Goal: Task Accomplishment & Management: Manage account settings

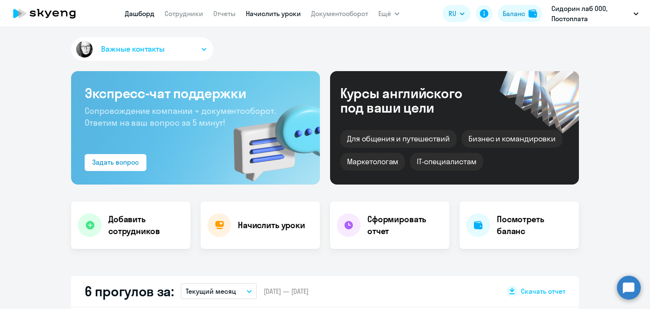
click at [260, 12] on link "Начислить уроки" at bounding box center [273, 13] width 55 height 8
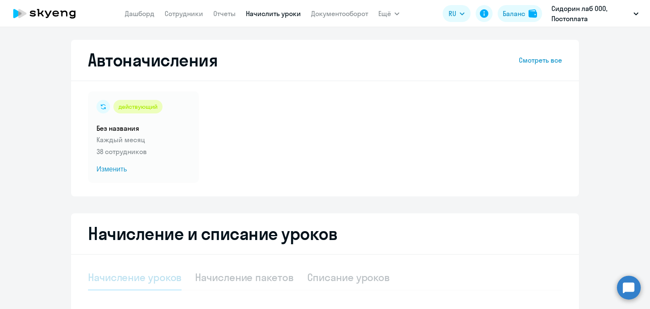
select select "10"
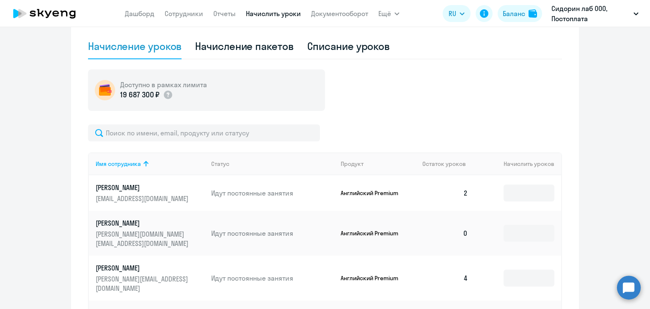
click at [201, 100] on div "19 687 300 ₽" at bounding box center [163, 94] width 87 height 11
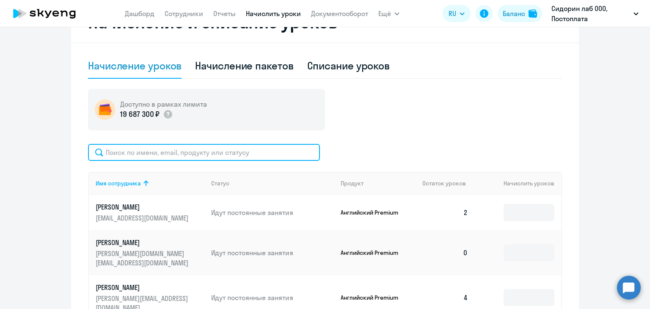
click at [198, 153] on input "text" at bounding box center [204, 152] width 232 height 17
paste input "nastya.tyurikova@inbox.ru"
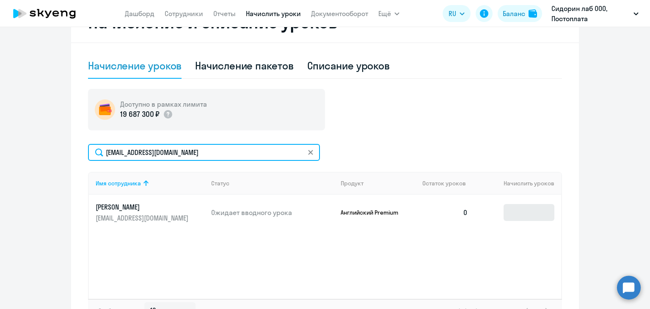
type input "nastya.tyurikova@inbox.ru"
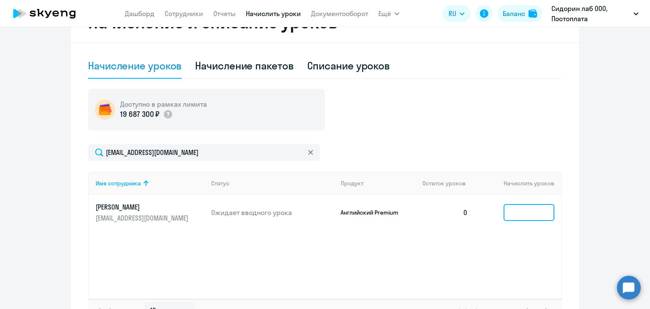
click at [524, 217] on input at bounding box center [528, 212] width 51 height 17
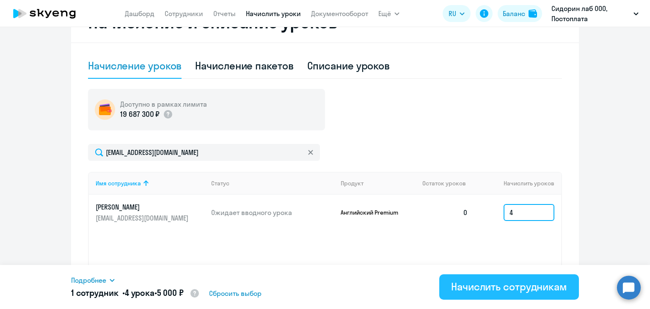
type input "4"
click at [463, 290] on div "Начислить сотрудникам" at bounding box center [509, 287] width 116 height 14
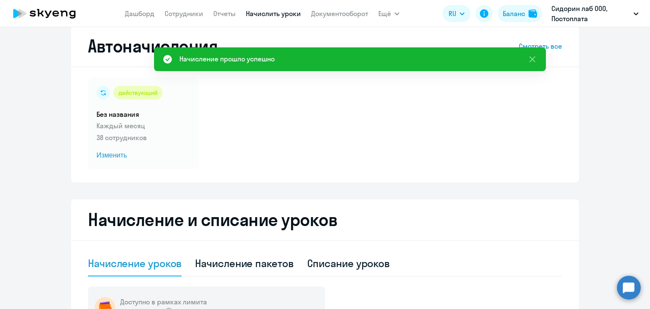
scroll to position [0, 0]
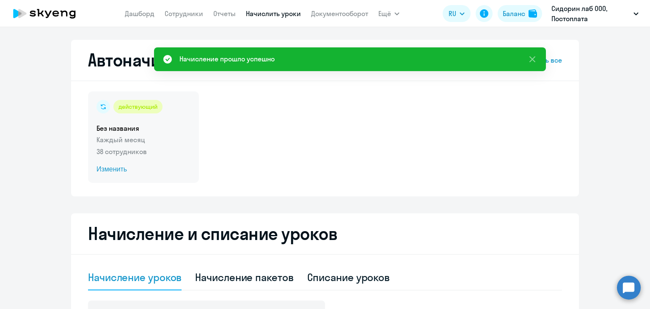
click at [110, 166] on span "Изменить" at bounding box center [143, 169] width 94 height 10
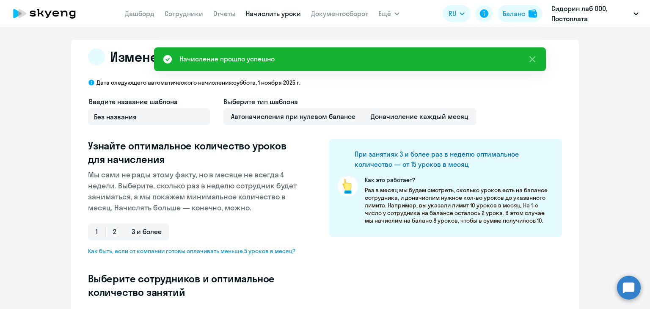
click at [110, 169] on p "Мы сами не рады этому факту, но в месяце не всегда 4 недели. Выберите, сколько …" at bounding box center [195, 191] width 214 height 44
select select "10"
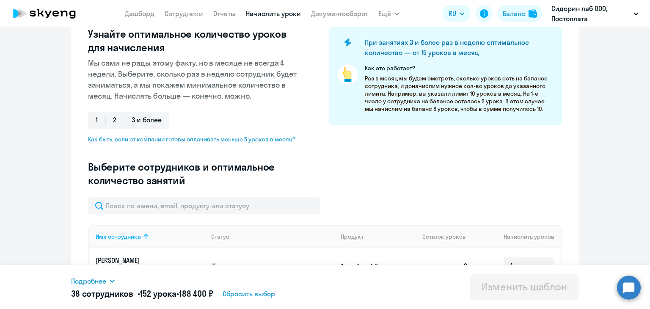
scroll to position [127, 0]
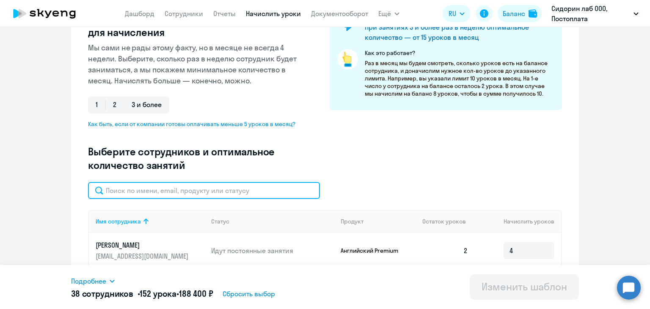
paste input "nastya.tyurikova@inbox.ru"
type input "nastya.tyurikova@inbox.ru"
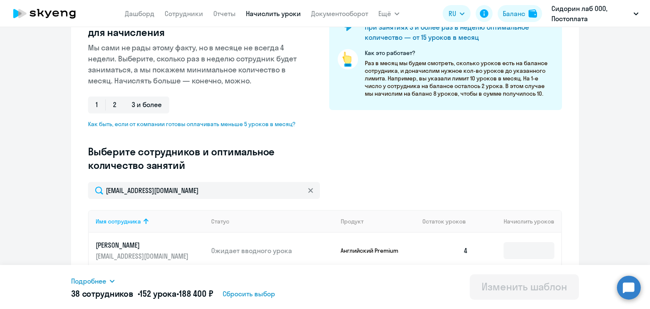
click at [527, 241] on td at bounding box center [517, 251] width 86 height 36
click at [526, 249] on input at bounding box center [528, 250] width 51 height 17
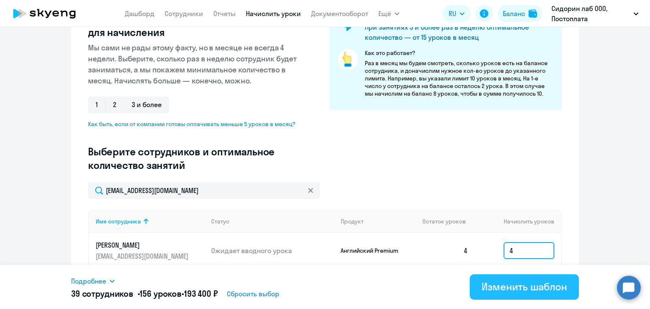
type input "4"
click at [515, 287] on div "Изменить шаблон" at bounding box center [523, 287] width 85 height 14
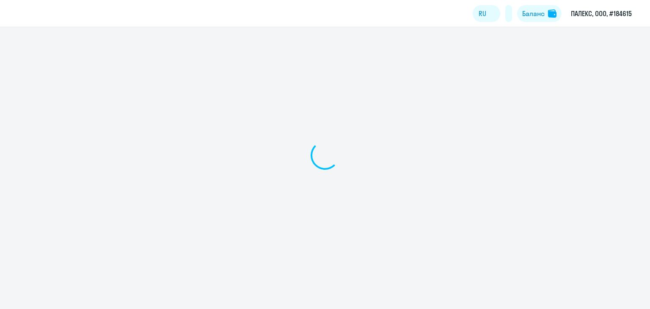
select select "30"
